Goal: Transaction & Acquisition: Download file/media

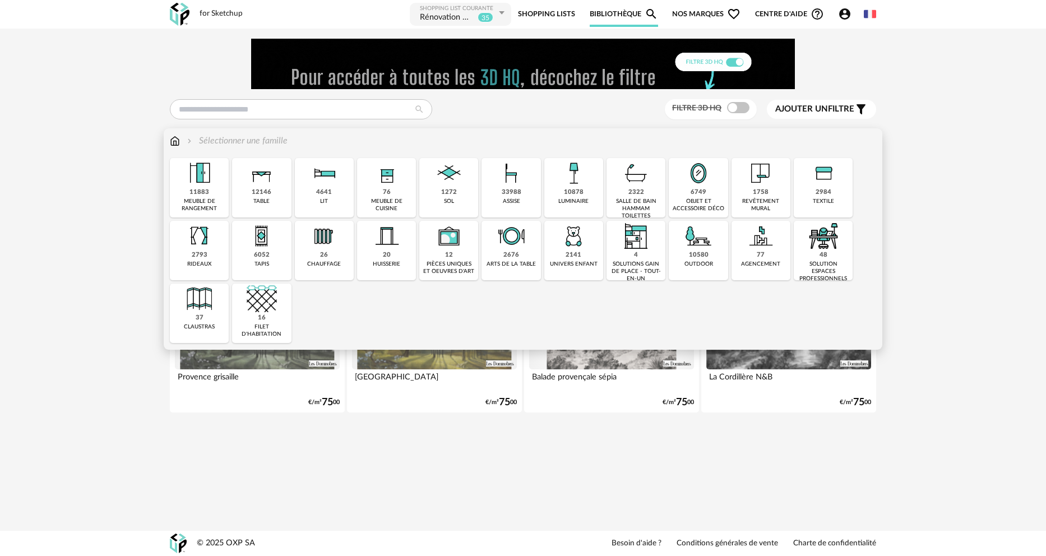
click at [510, 192] on div "33988" at bounding box center [512, 192] width 20 height 8
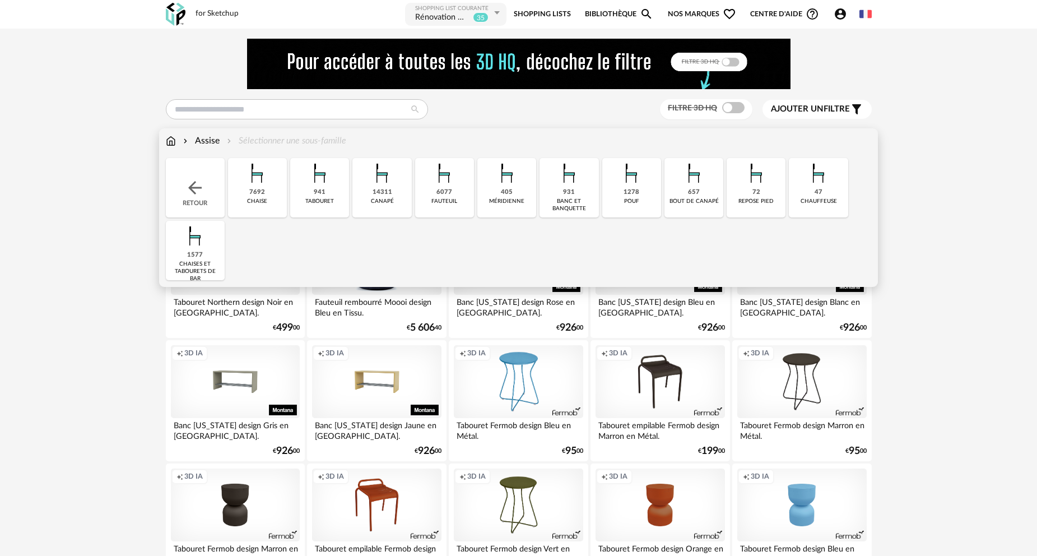
click at [326, 191] on div "941 tabouret" at bounding box center [319, 187] width 59 height 59
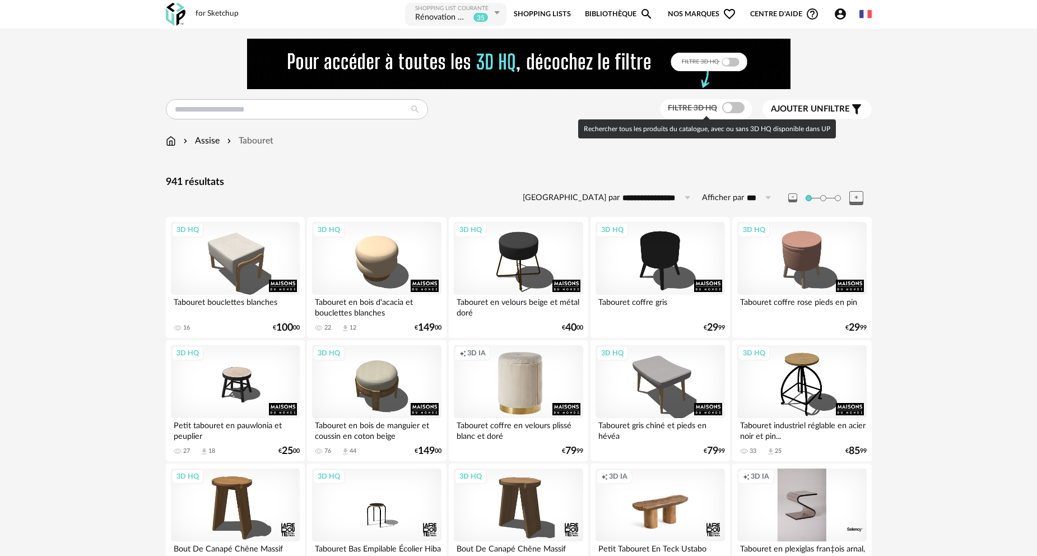
click at [735, 105] on span at bounding box center [733, 107] width 22 height 11
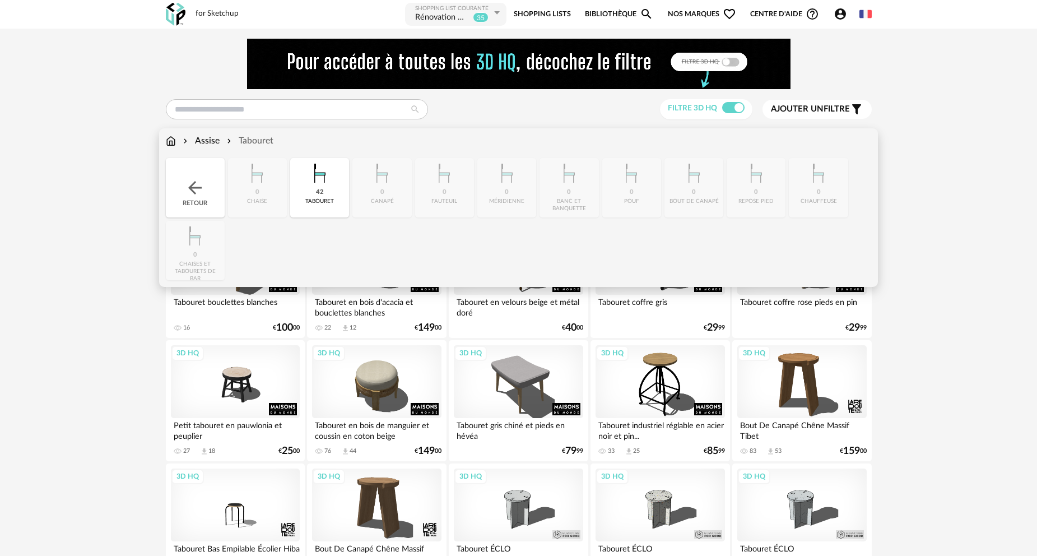
click at [200, 187] on img at bounding box center [195, 188] width 20 height 20
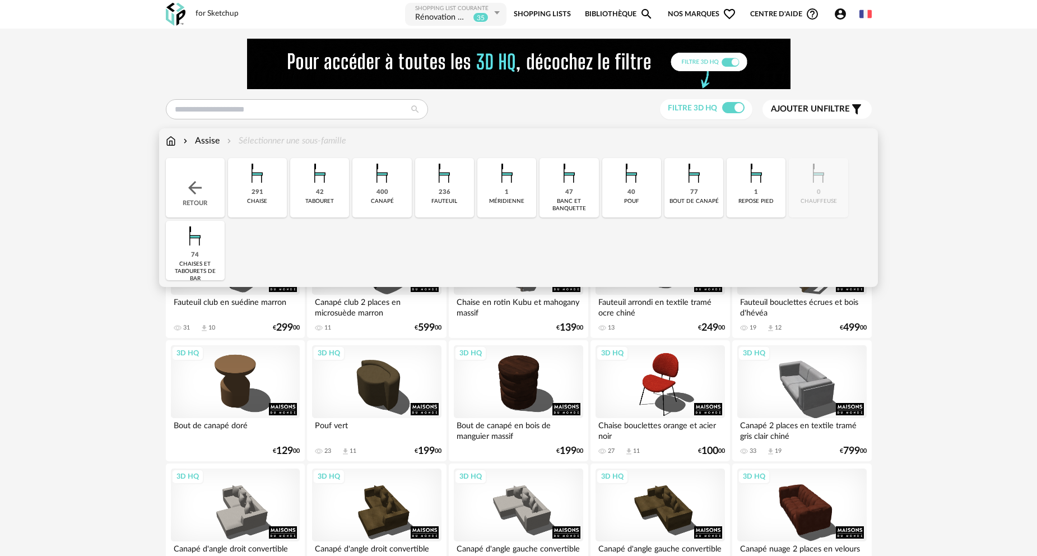
click at [188, 260] on div "74 [PERSON_NAME] et tabourets de bar" at bounding box center [195, 250] width 59 height 59
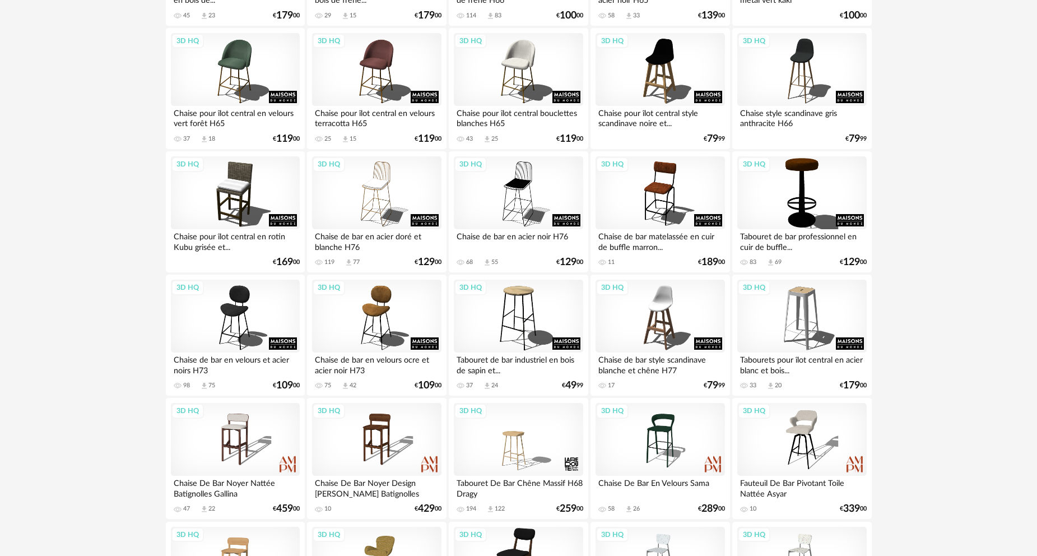
scroll to position [1296, 0]
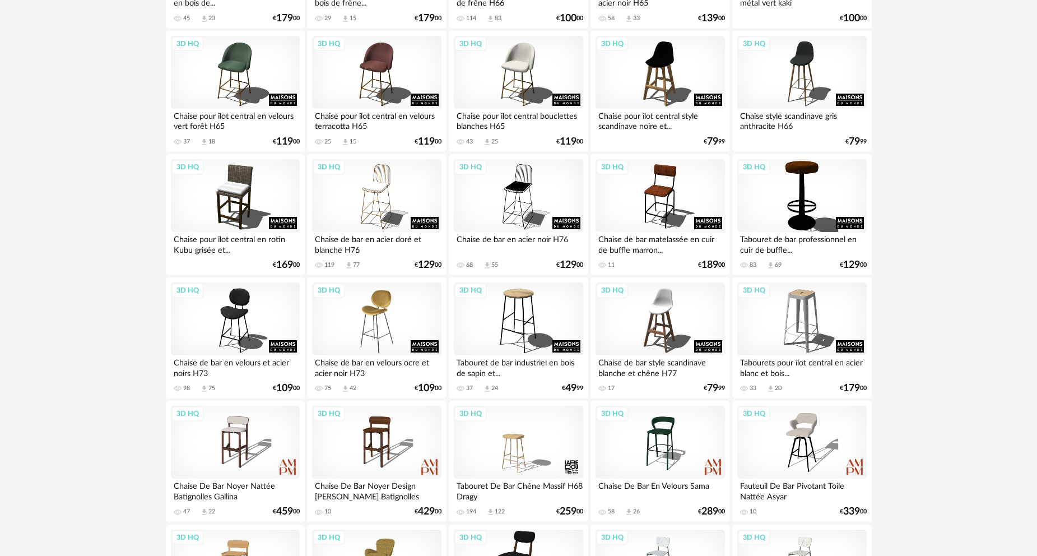
click at [376, 318] on div "3D HQ" at bounding box center [376, 318] width 129 height 73
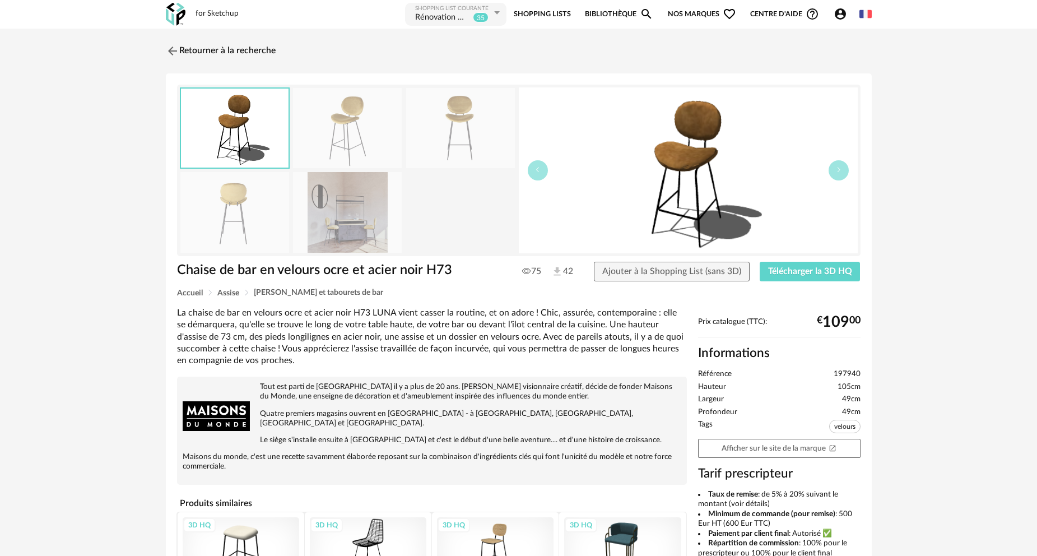
click at [341, 219] on img at bounding box center [347, 212] width 109 height 80
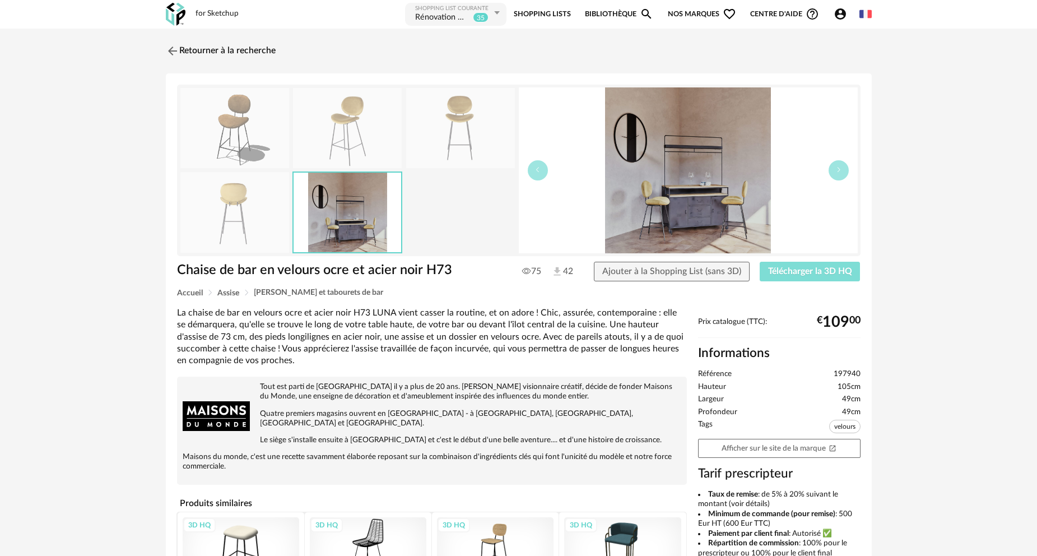
click at [791, 272] on span "Télécharger la 3D HQ" at bounding box center [810, 271] width 84 height 9
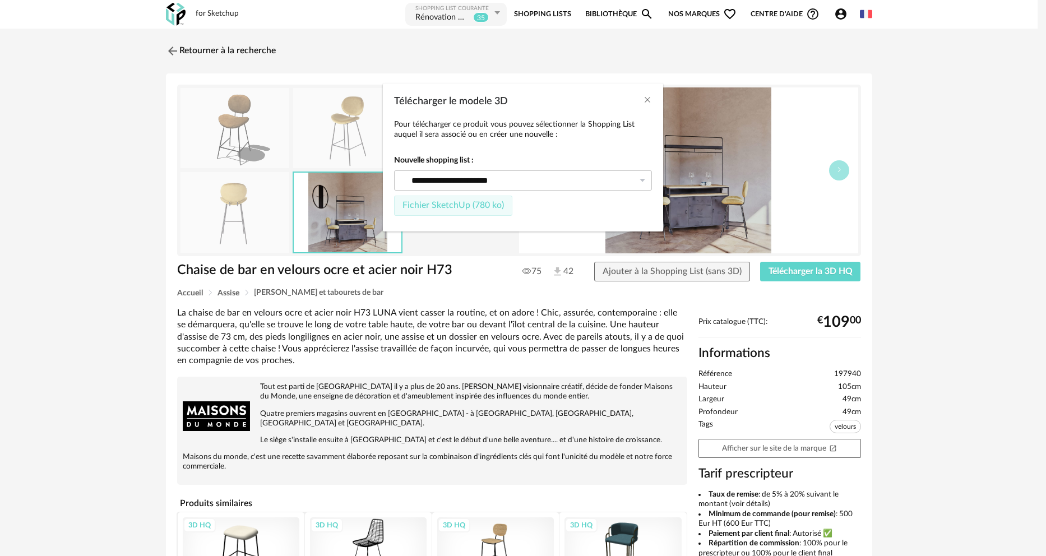
click at [479, 201] on span "Fichier SketchUp (780 ko)" at bounding box center [452, 205] width 101 height 9
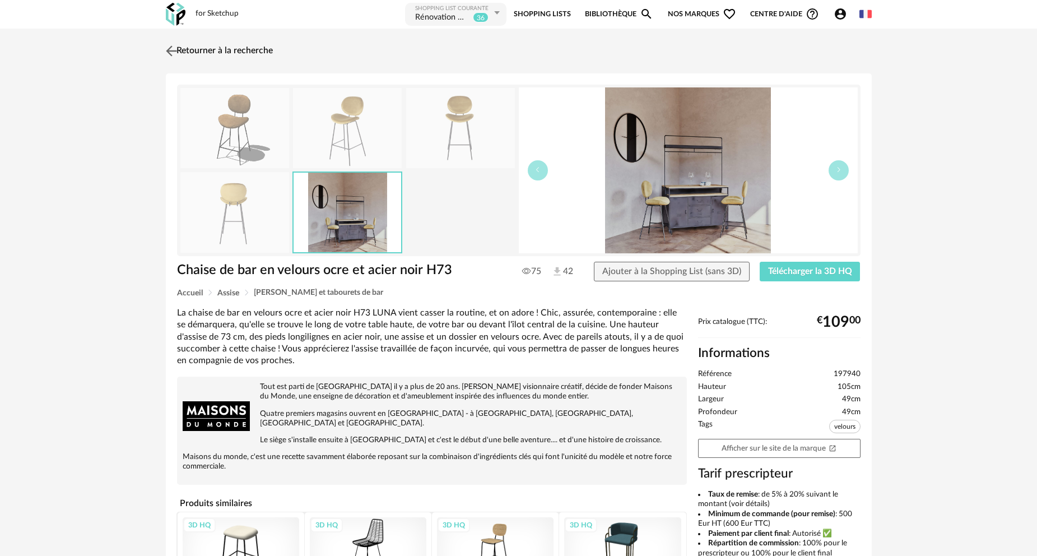
click at [230, 50] on link "Retourner à la recherche" at bounding box center [218, 51] width 110 height 25
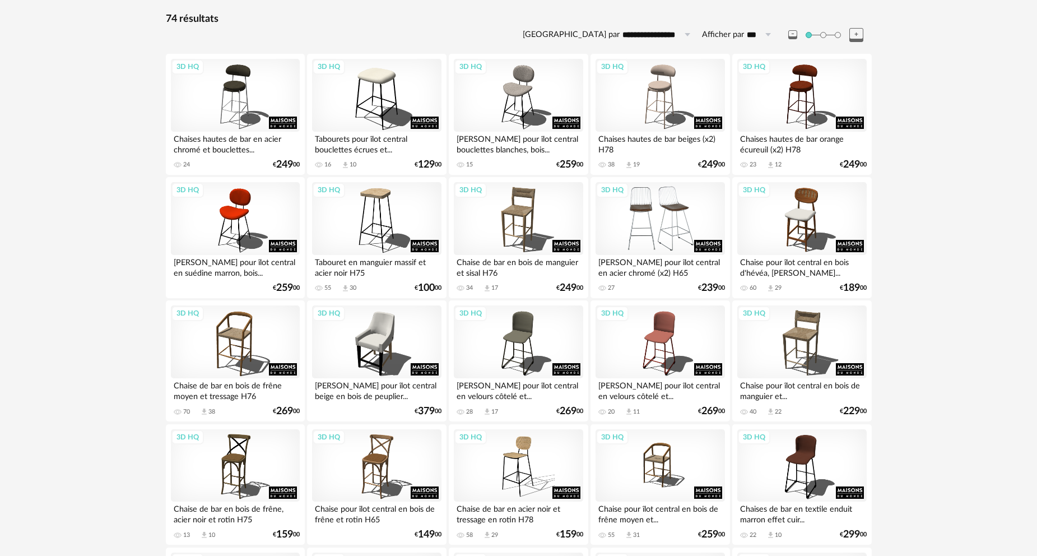
scroll to position [157, 0]
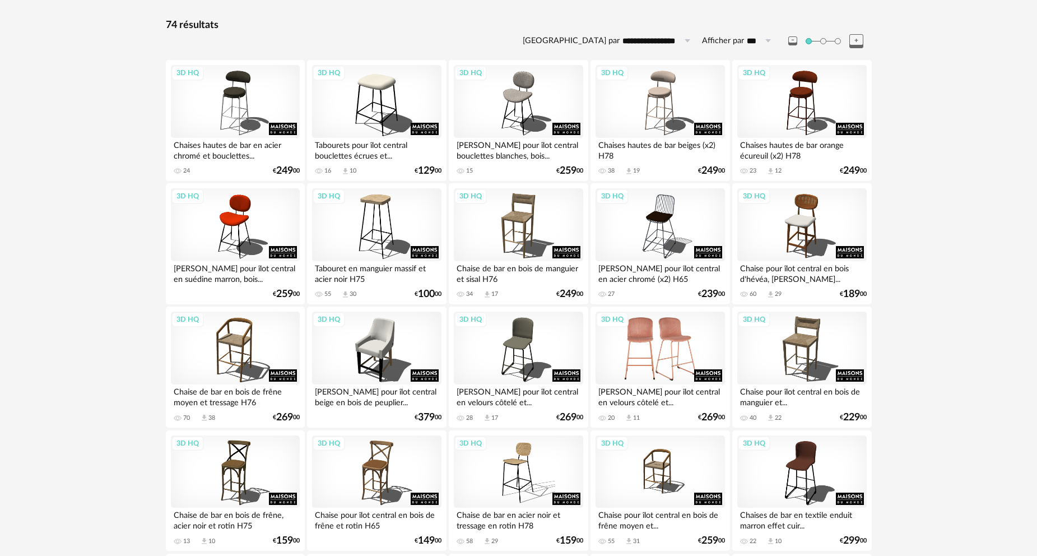
click at [651, 358] on div "3D HQ" at bounding box center [660, 348] width 129 height 73
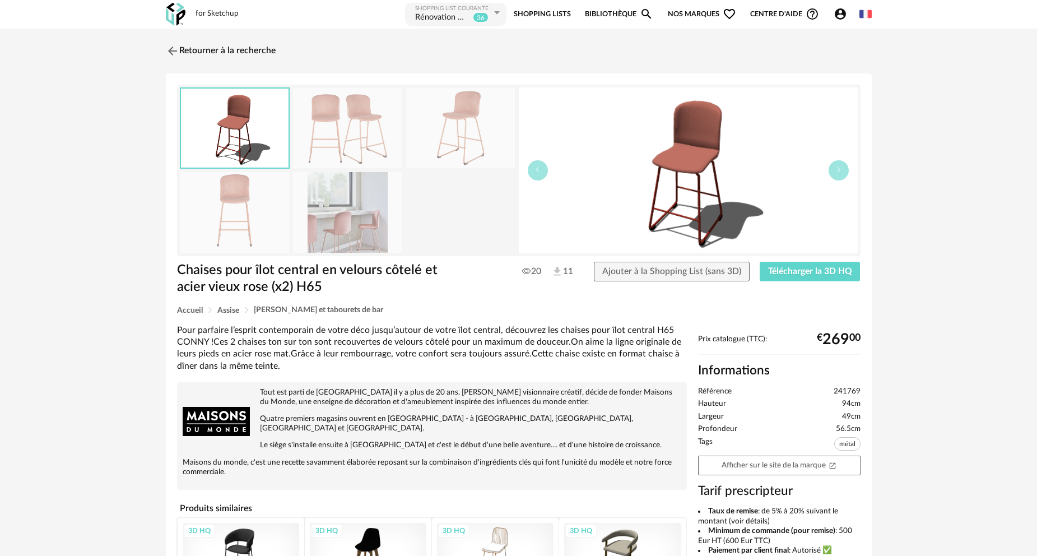
click at [330, 209] on img at bounding box center [347, 212] width 109 height 80
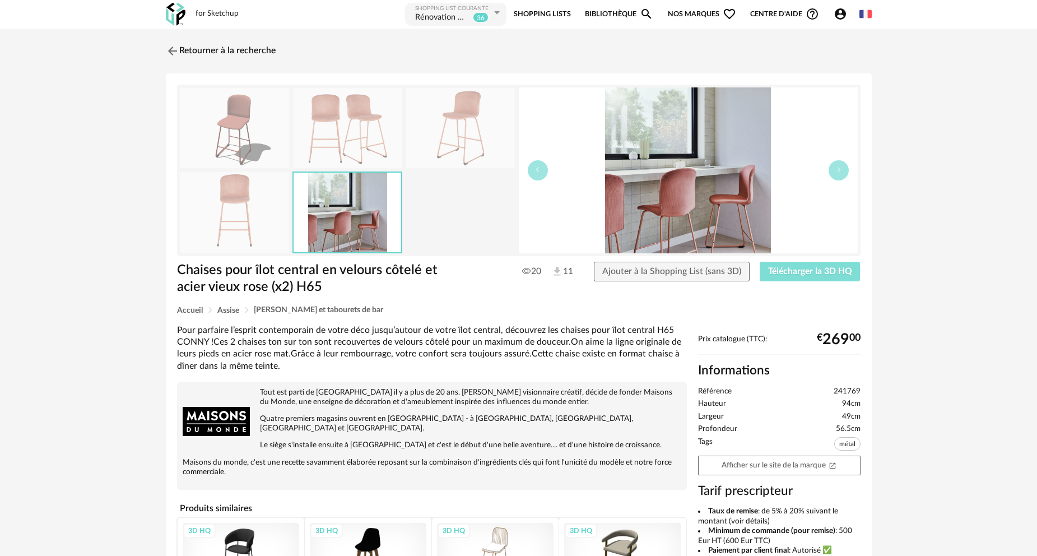
click at [796, 275] on span "Télécharger la 3D HQ" at bounding box center [810, 271] width 84 height 9
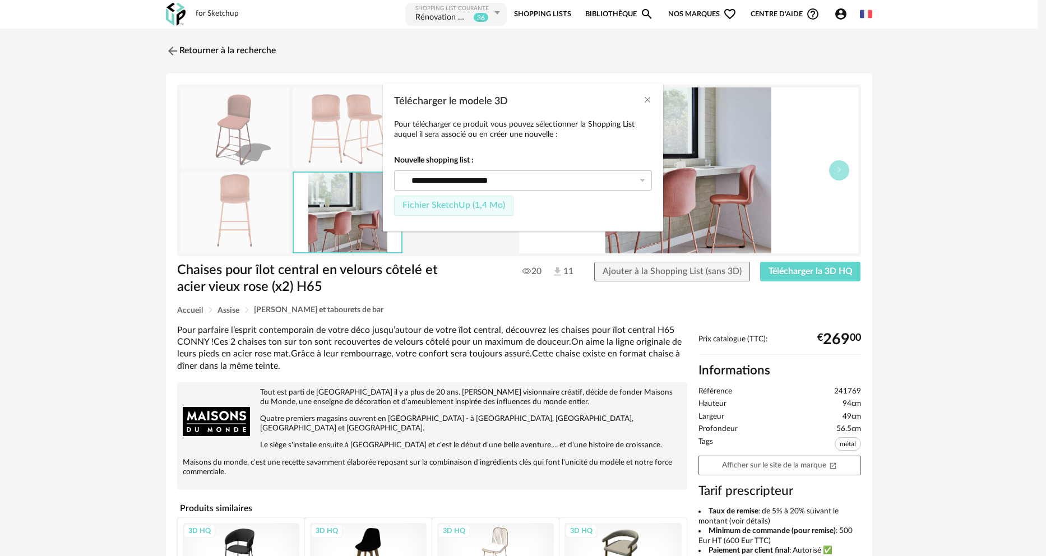
click at [477, 207] on span "Fichier SketchUp (1,4 Mo)" at bounding box center [453, 205] width 103 height 9
